Goal: Task Accomplishment & Management: Use online tool/utility

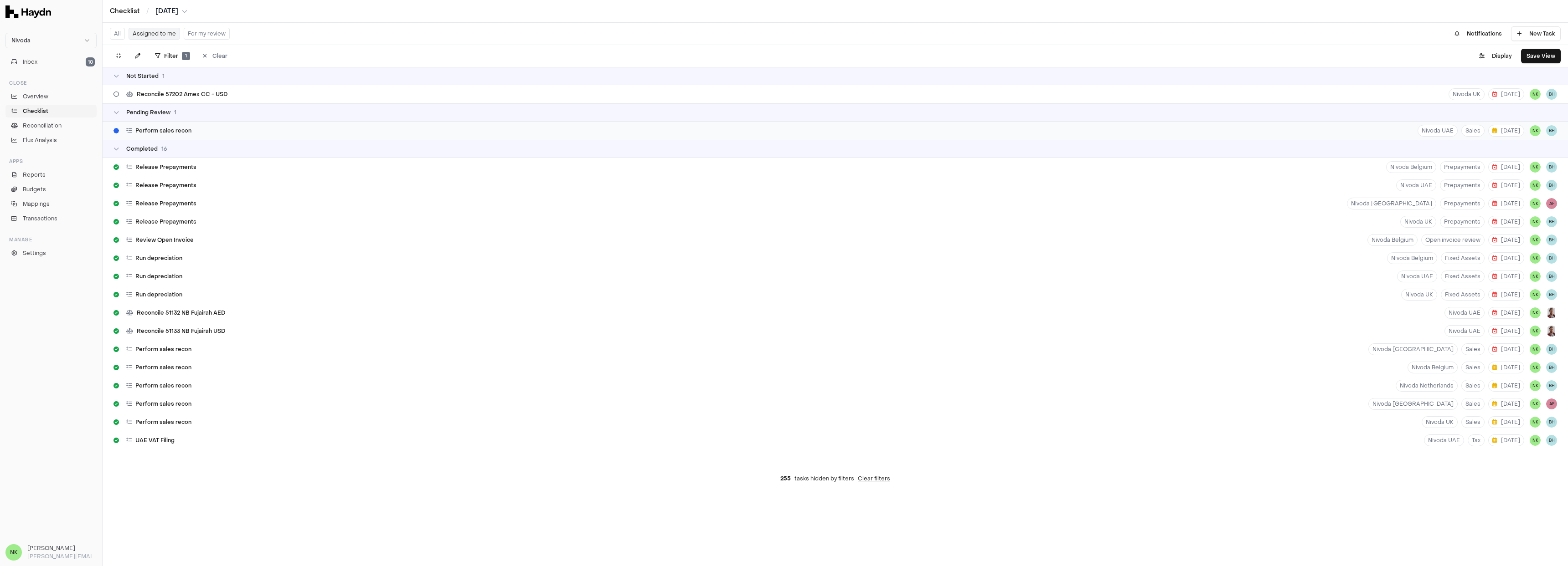
click at [223, 132] on div "Perform sales recon Nivoda UAE Sales 27 Aug NK BH" at bounding box center [835, 130] width 1466 height 18
